Goal: Task Accomplishment & Management: Manage account settings

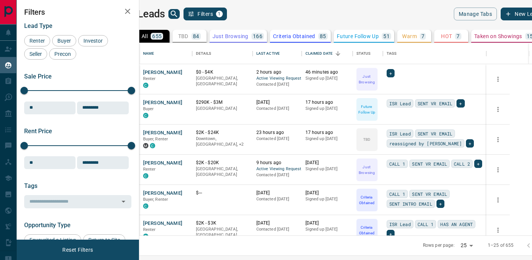
scroll to position [193, 389]
click at [288, 50] on icon "Sort" at bounding box center [285, 53] width 7 height 7
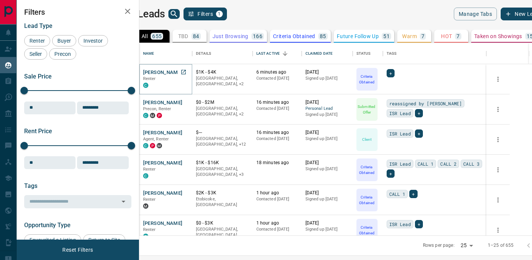
click at [170, 71] on button "[PERSON_NAME]" at bounding box center [163, 72] width 40 height 7
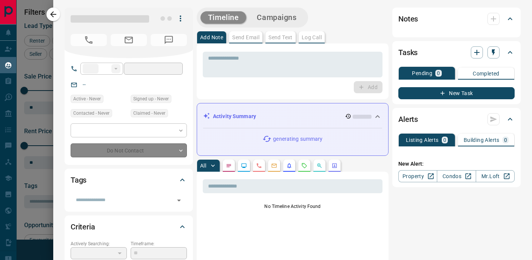
type input "**"
type input "**********"
type input "*"
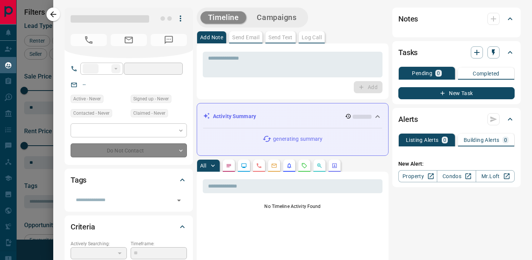
type input "**********"
type input "*******"
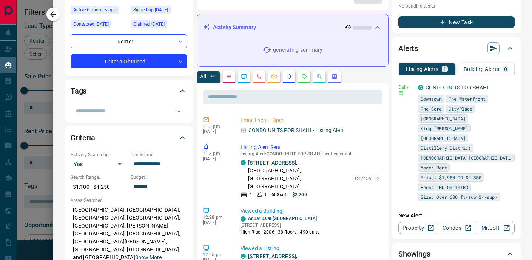
scroll to position [90, 0]
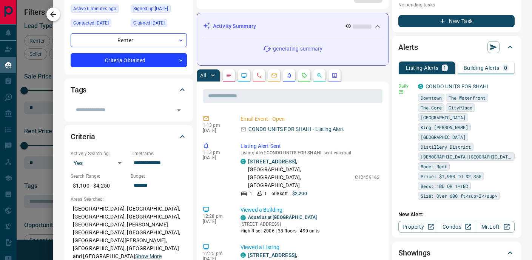
click at [50, 15] on icon "button" at bounding box center [53, 14] width 9 height 9
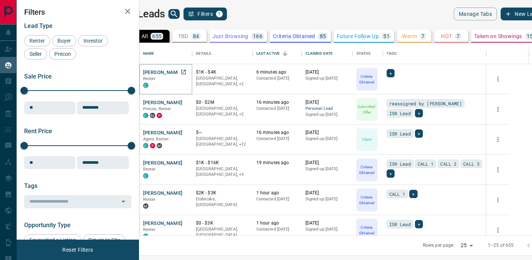
click at [170, 74] on button "[PERSON_NAME]" at bounding box center [163, 72] width 40 height 7
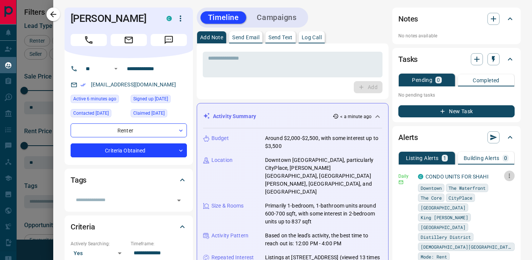
click at [509, 173] on icon "button" at bounding box center [509, 176] width 7 height 7
click at [501, 213] on li "Delete" at bounding box center [497, 214] width 33 height 12
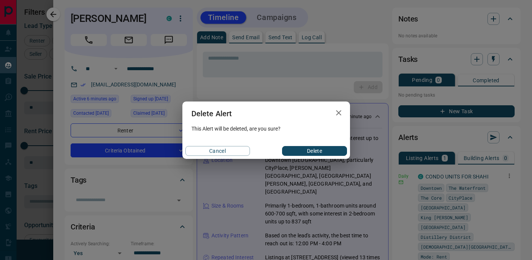
click at [314, 148] on button "Delete" at bounding box center [314, 151] width 65 height 10
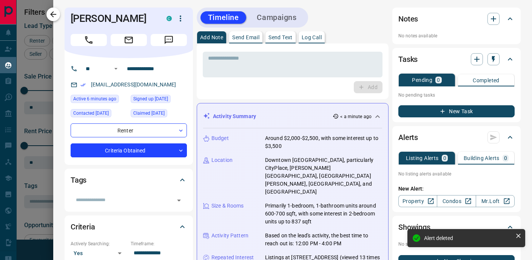
click at [56, 13] on icon "button" at bounding box center [53, 14] width 9 height 9
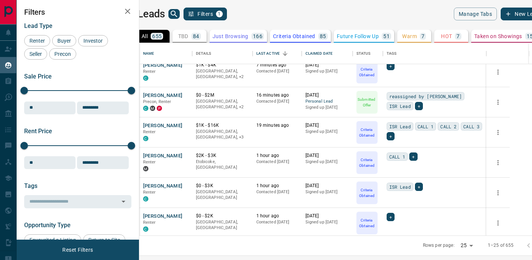
scroll to position [44, 0]
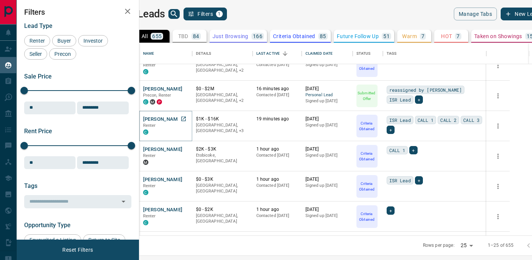
click at [181, 117] on button "[PERSON_NAME]" at bounding box center [163, 119] width 40 height 7
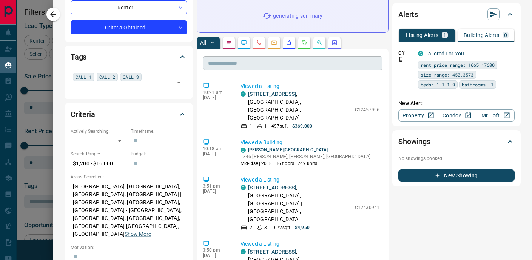
scroll to position [134, 0]
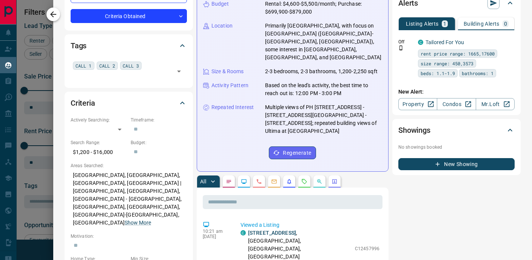
click at [56, 13] on icon "button" at bounding box center [53, 14] width 9 height 9
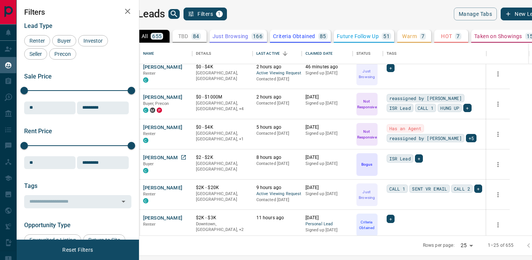
scroll to position [0, 0]
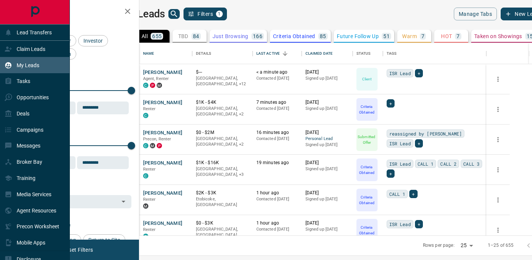
click at [35, 69] on div "My Leads" at bounding box center [22, 65] width 35 height 12
click at [26, 34] on p "Lead Transfers" at bounding box center [34, 32] width 35 height 6
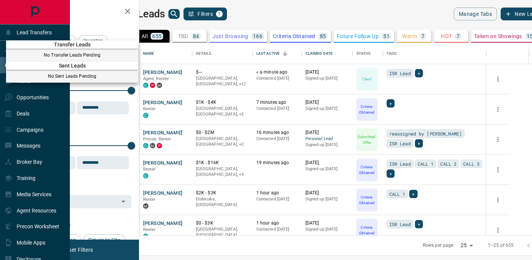
click at [37, 32] on div at bounding box center [266, 130] width 532 height 260
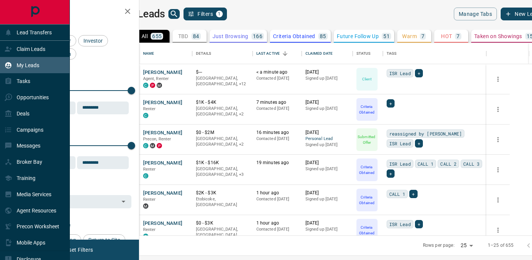
click at [162, 36] on p "655" at bounding box center [156, 36] width 9 height 5
click at [170, 37] on button "All 655" at bounding box center [153, 36] width 34 height 13
